Goal: Information Seeking & Learning: Find specific fact

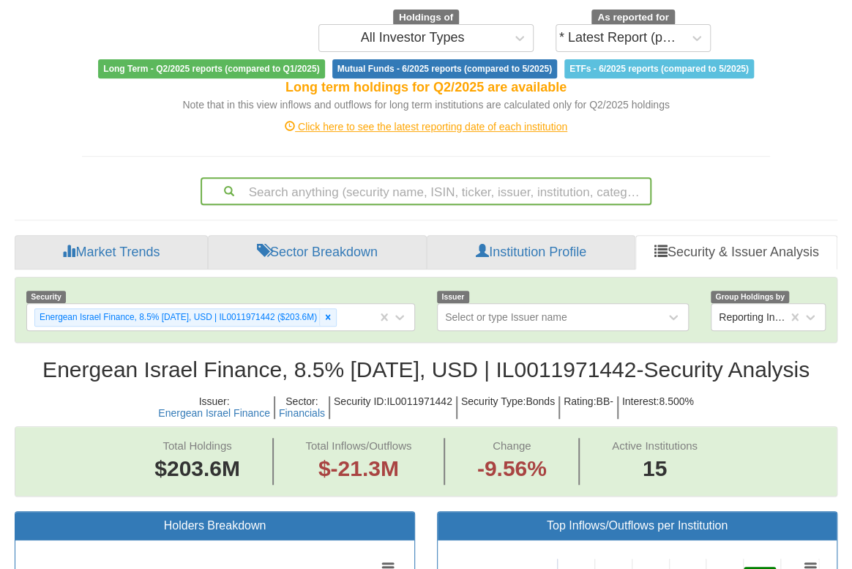
scroll to position [31, 796]
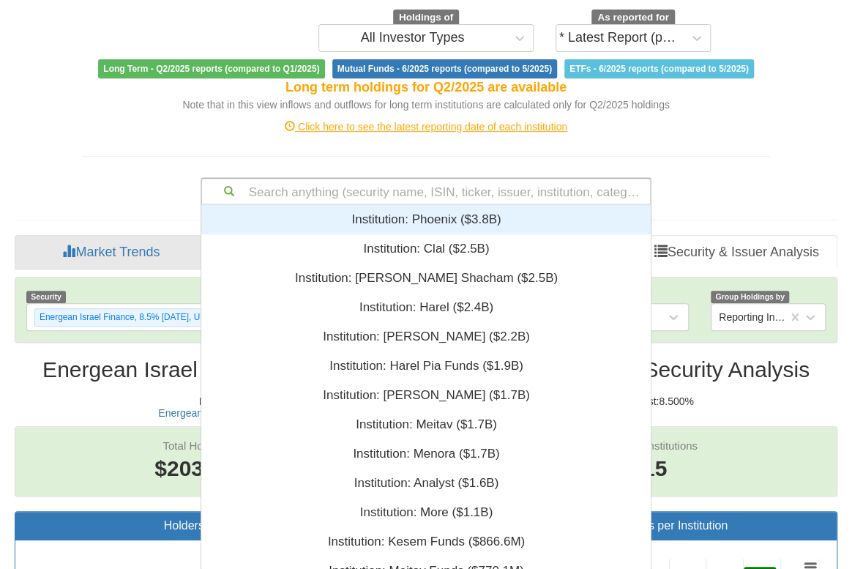
click at [444, 195] on div "Search anything (security name, ISIN, ticker, issuer, institution, category)..." at bounding box center [426, 191] width 449 height 25
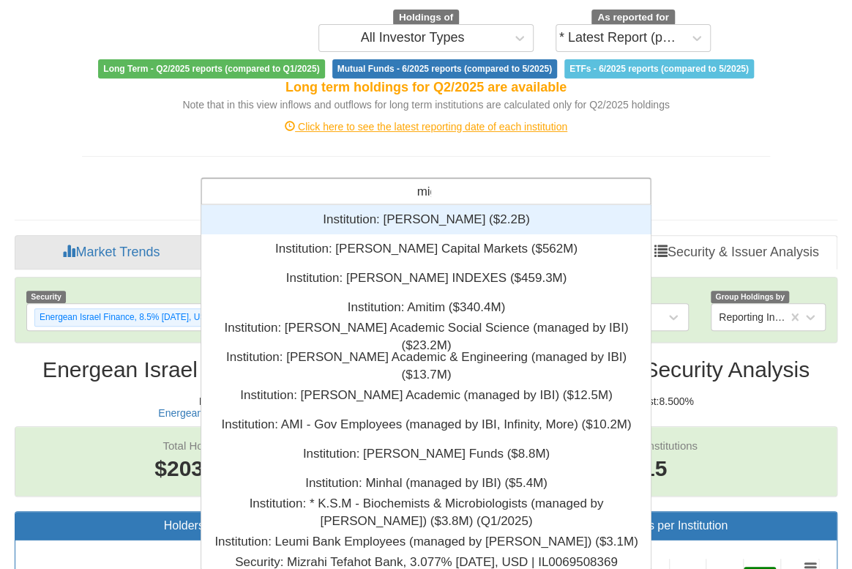
scroll to position [78, 440]
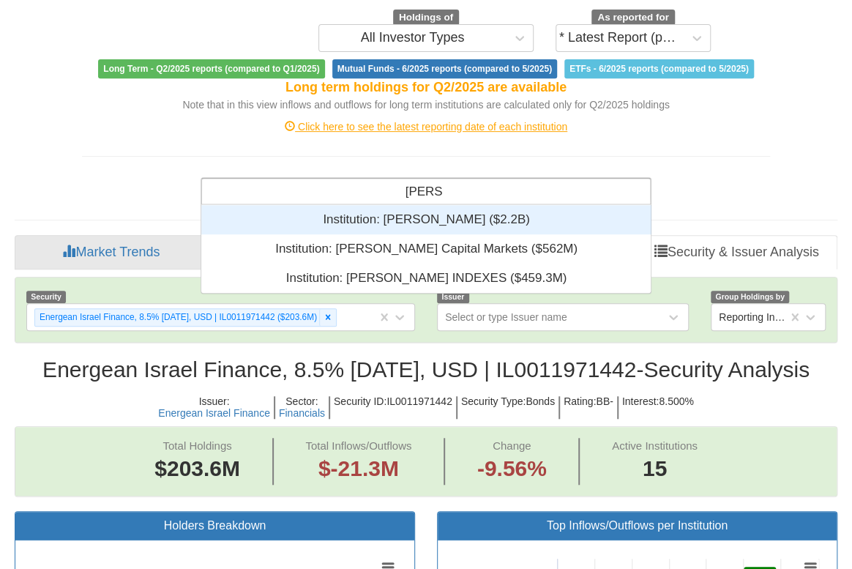
type input "[PERSON_NAME]"
click at [462, 214] on div "Institution: ‎[PERSON_NAME] ‎($2.2B)‏" at bounding box center [426, 219] width 450 height 29
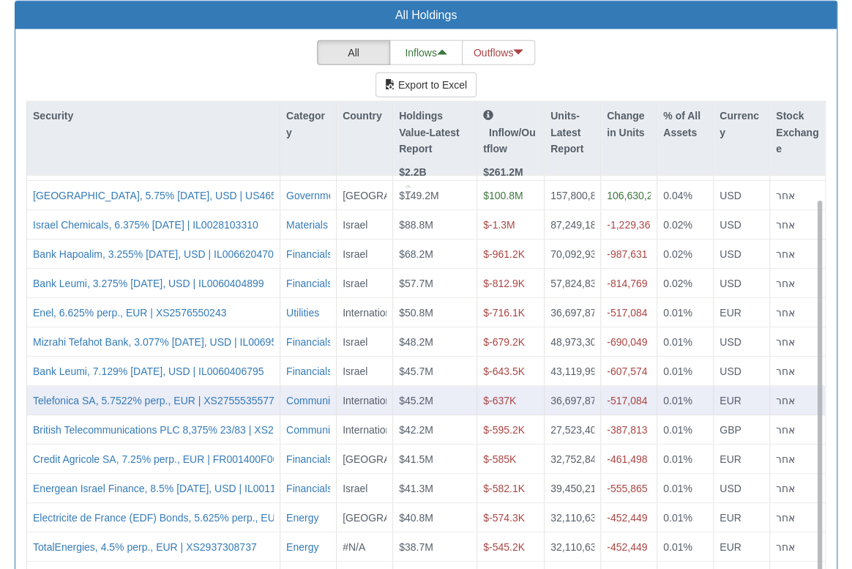
scroll to position [1565, 0]
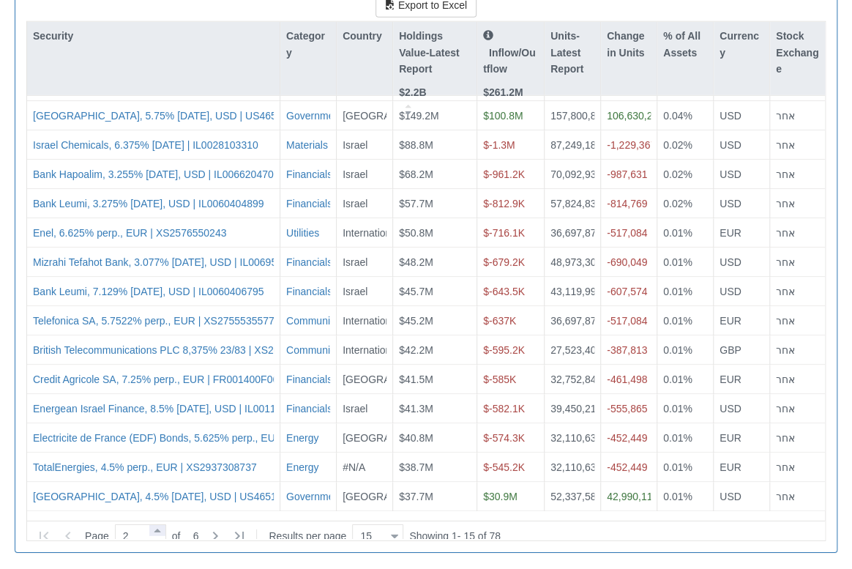
click at [165, 525] on span at bounding box center [157, 530] width 16 height 11
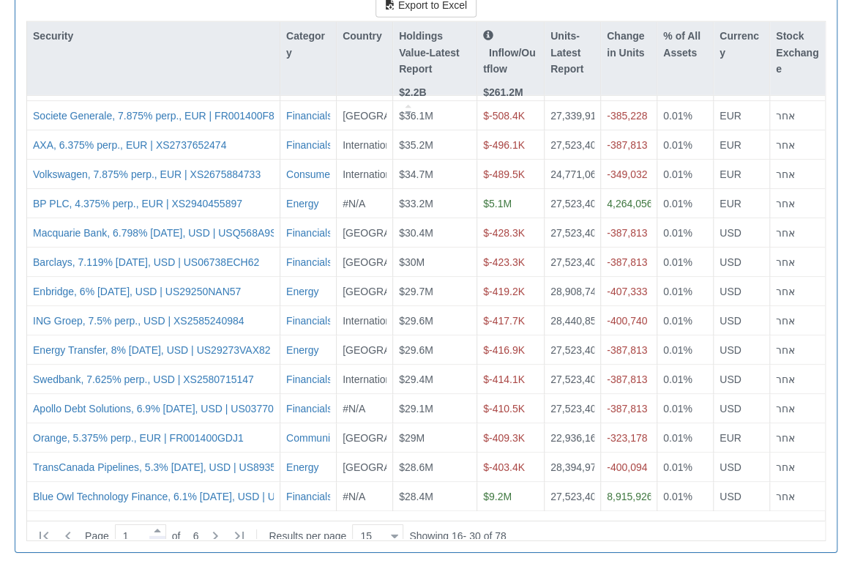
click at [163, 536] on span at bounding box center [157, 541] width 16 height 11
type input "1"
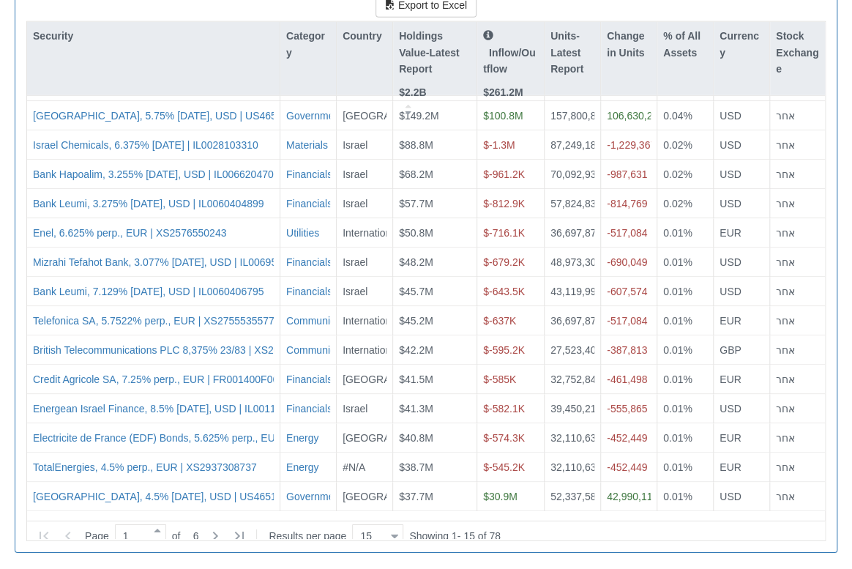
scroll to position [354, 440]
click at [338, 13] on div "All Inflows Outflows Export to Excel Security Category Country Holdings Value-L…" at bounding box center [425, 250] width 799 height 580
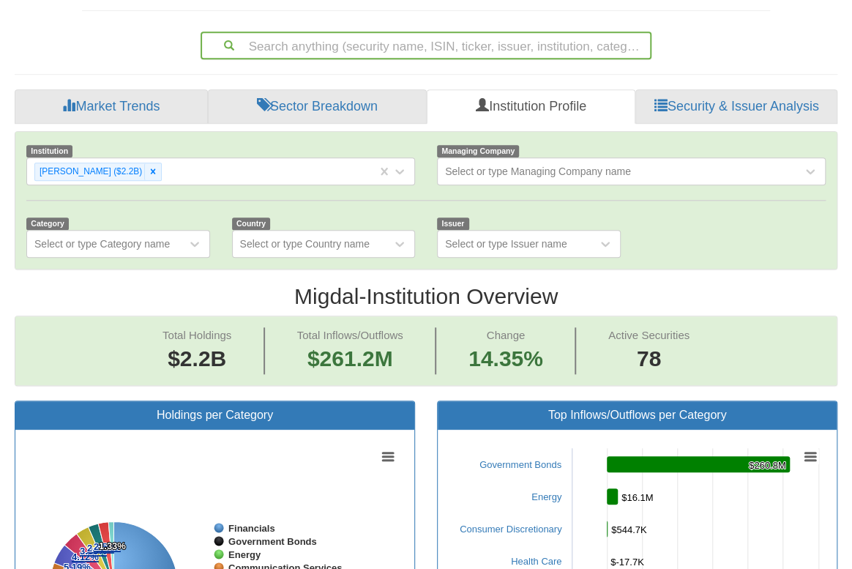
scroll to position [301, 0]
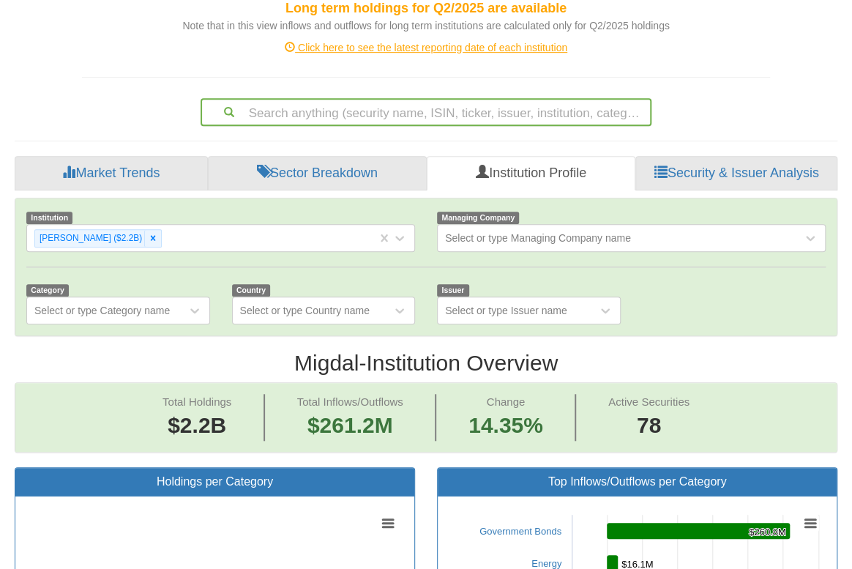
click at [419, 119] on div "Search anything (security name, ISIN, ticker, issuer, institution, category)..." at bounding box center [426, 112] width 449 height 25
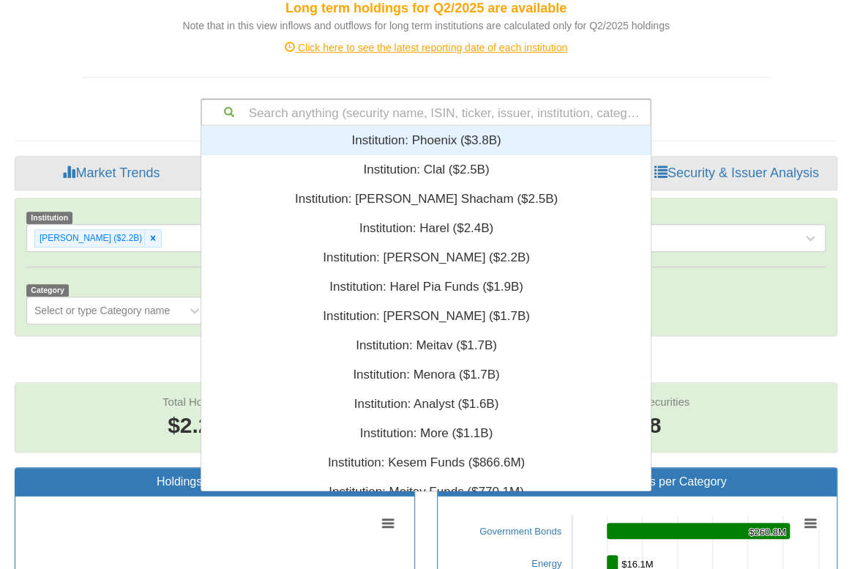
scroll to position [354, 440]
paste input "XS2433136194"
type input "XS2433136194"
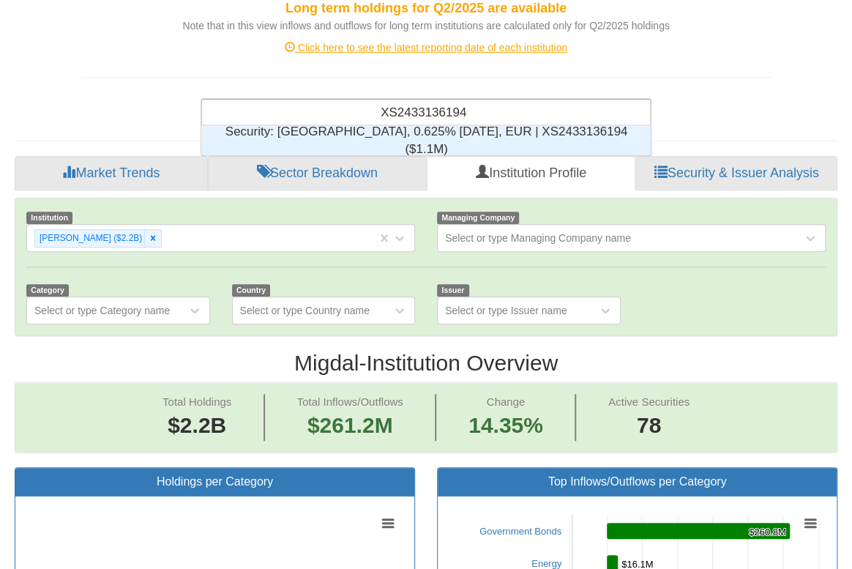
click at [566, 139] on div "Security: ‎[GEOGRAPHIC_DATA], 0.625% [DATE], EUR | XS2433136194 ‎($1.1M)‏" at bounding box center [426, 140] width 450 height 29
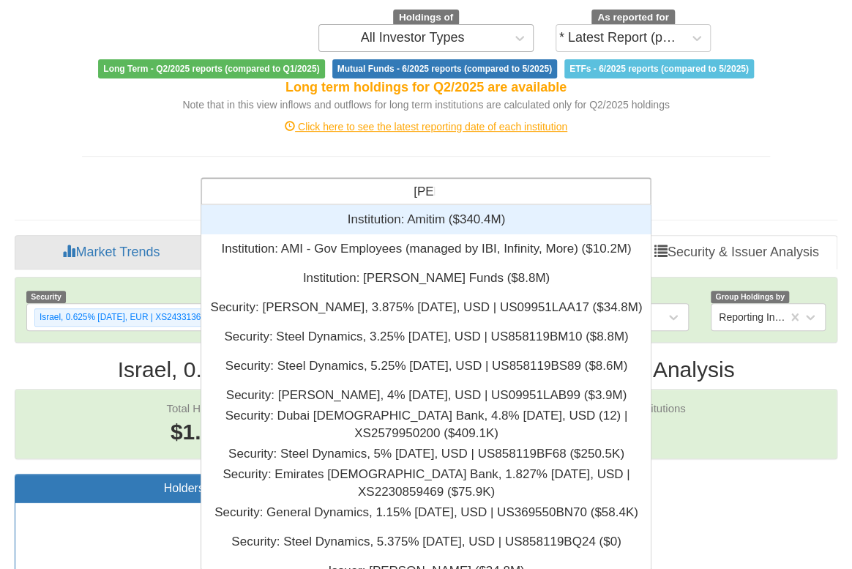
scroll to position [19, 440]
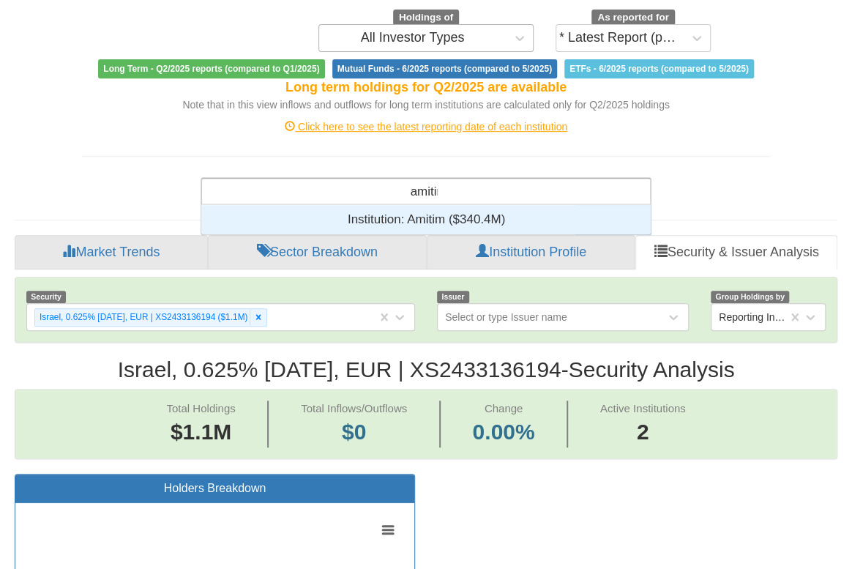
type input "amitim"
click at [432, 217] on div "Institution: ‎Amitim ‎($340.4M)‏" at bounding box center [426, 219] width 450 height 29
